Goal: Download file/media

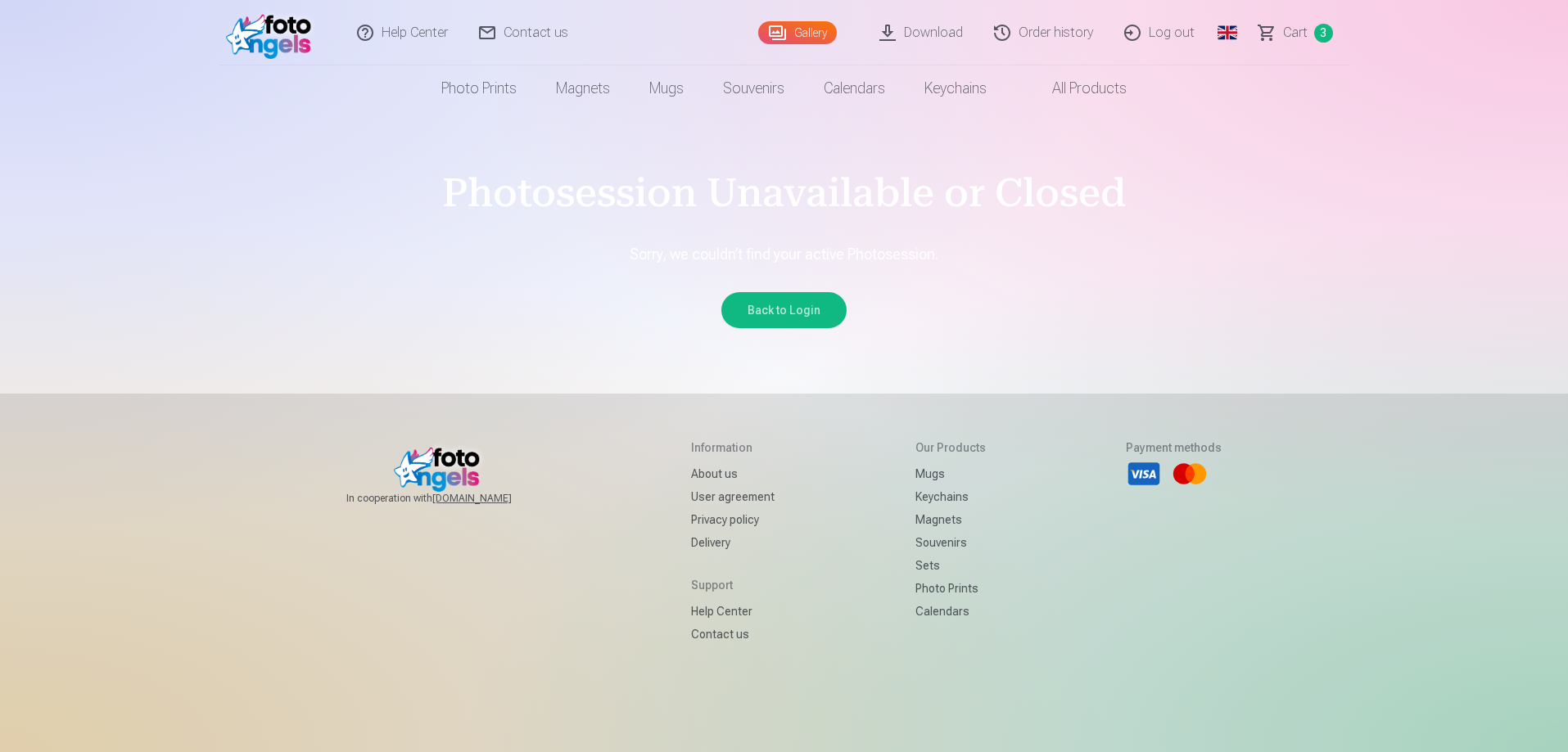
click at [939, 35] on link "Download" at bounding box center [922, 33] width 115 height 65
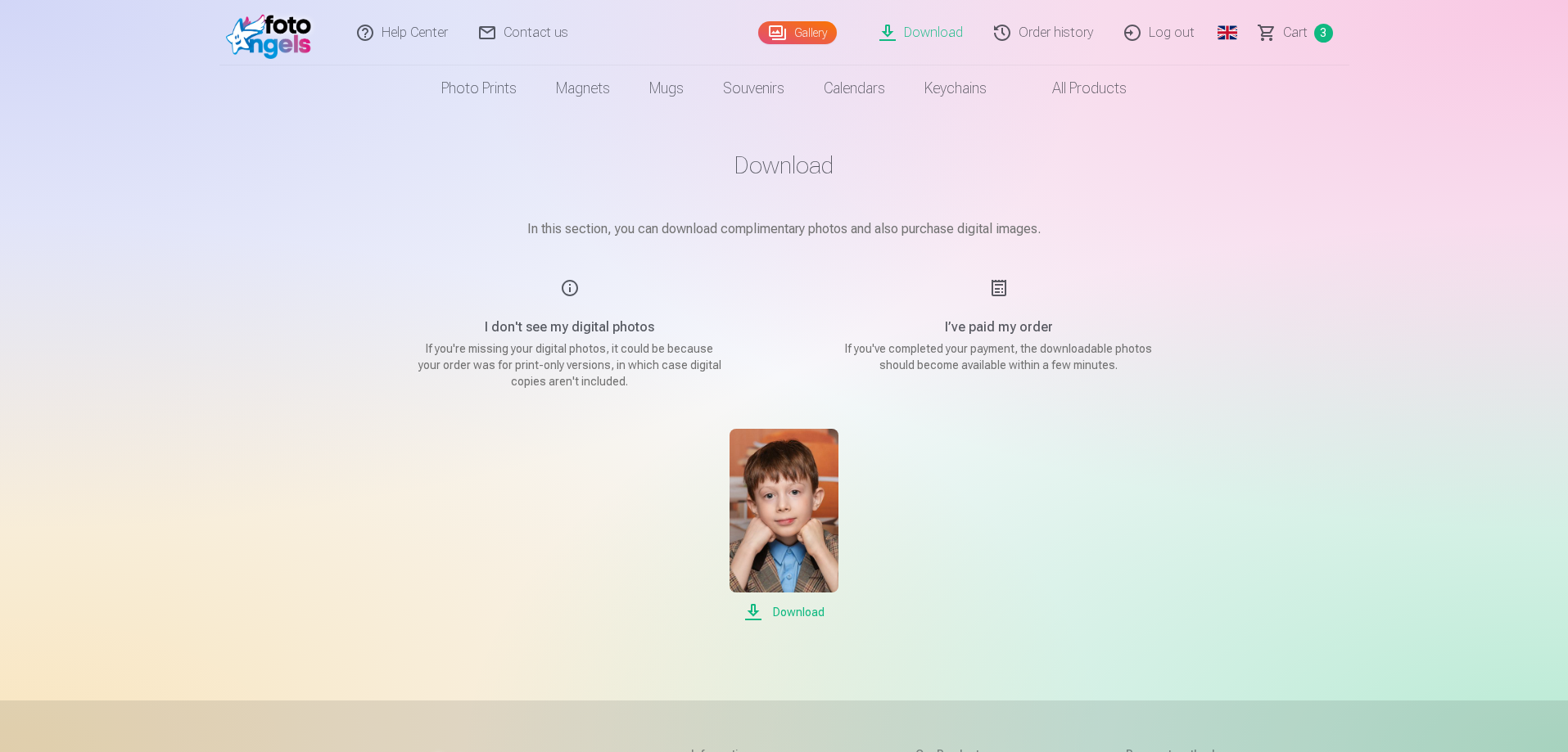
click at [1035, 28] on link "Order history" at bounding box center [1043, 33] width 130 height 65
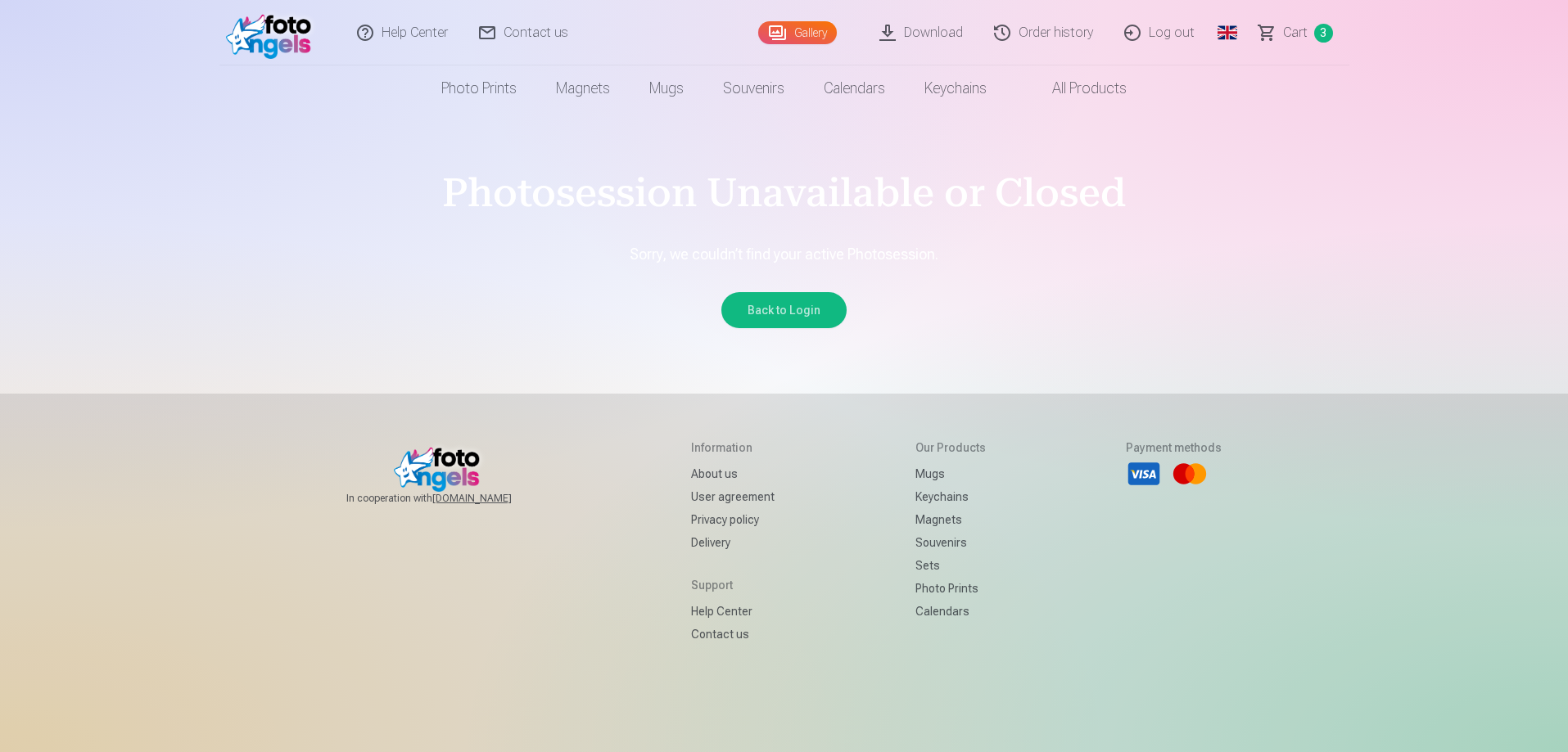
click at [928, 30] on link "Download" at bounding box center [922, 33] width 115 height 65
